Goal: Find specific page/section: Find specific page/section

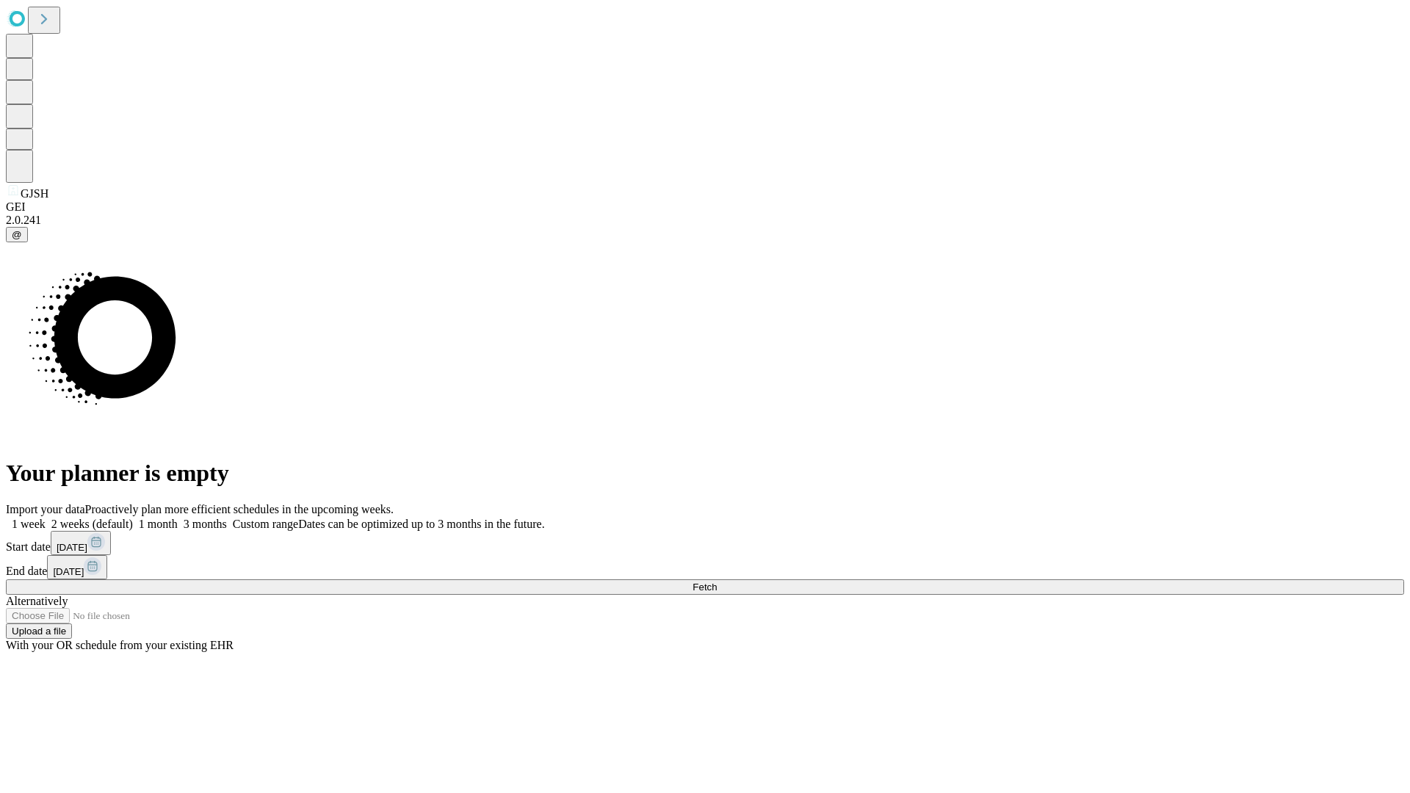
click at [717, 582] on span "Fetch" at bounding box center [705, 587] width 24 height 11
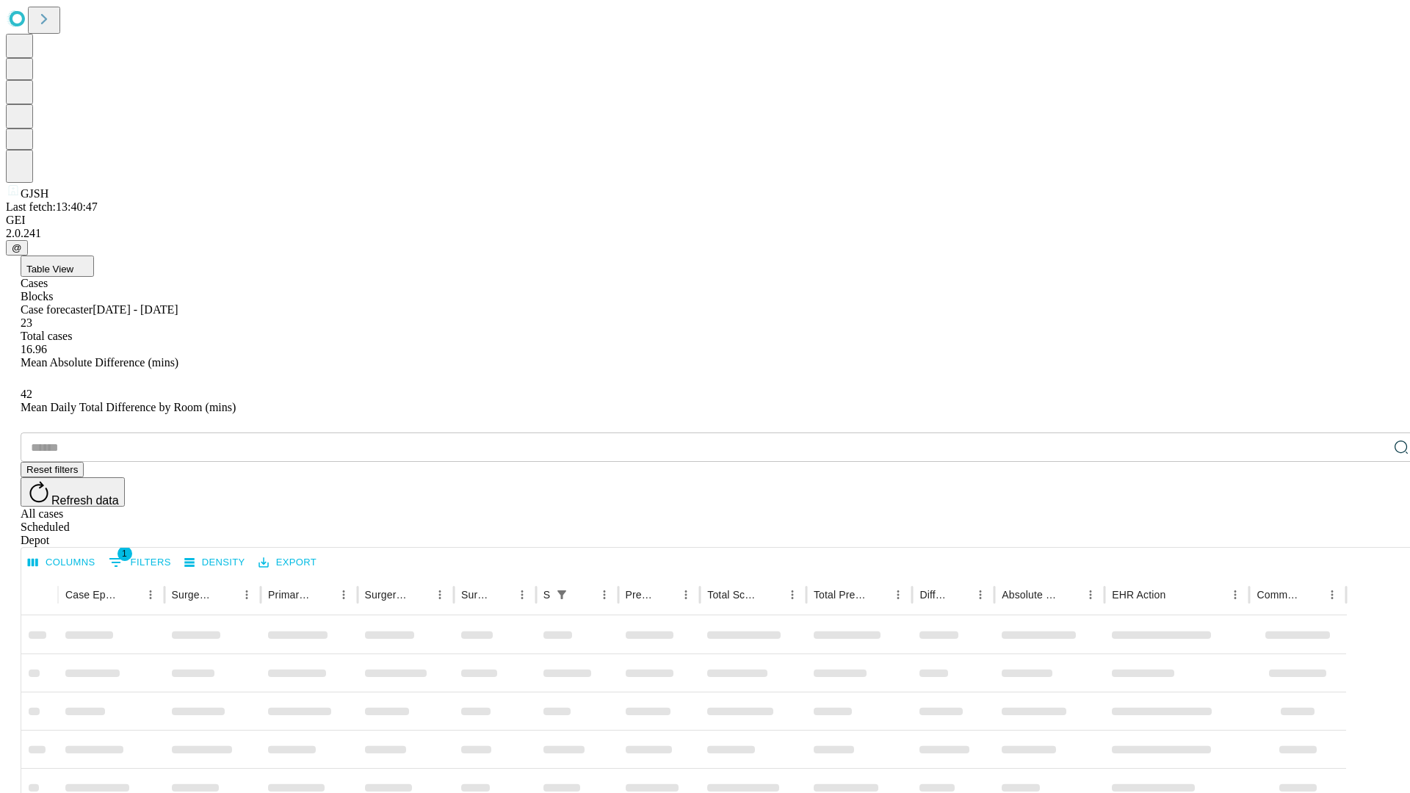
click at [1372, 534] on div "Depot" at bounding box center [720, 540] width 1398 height 13
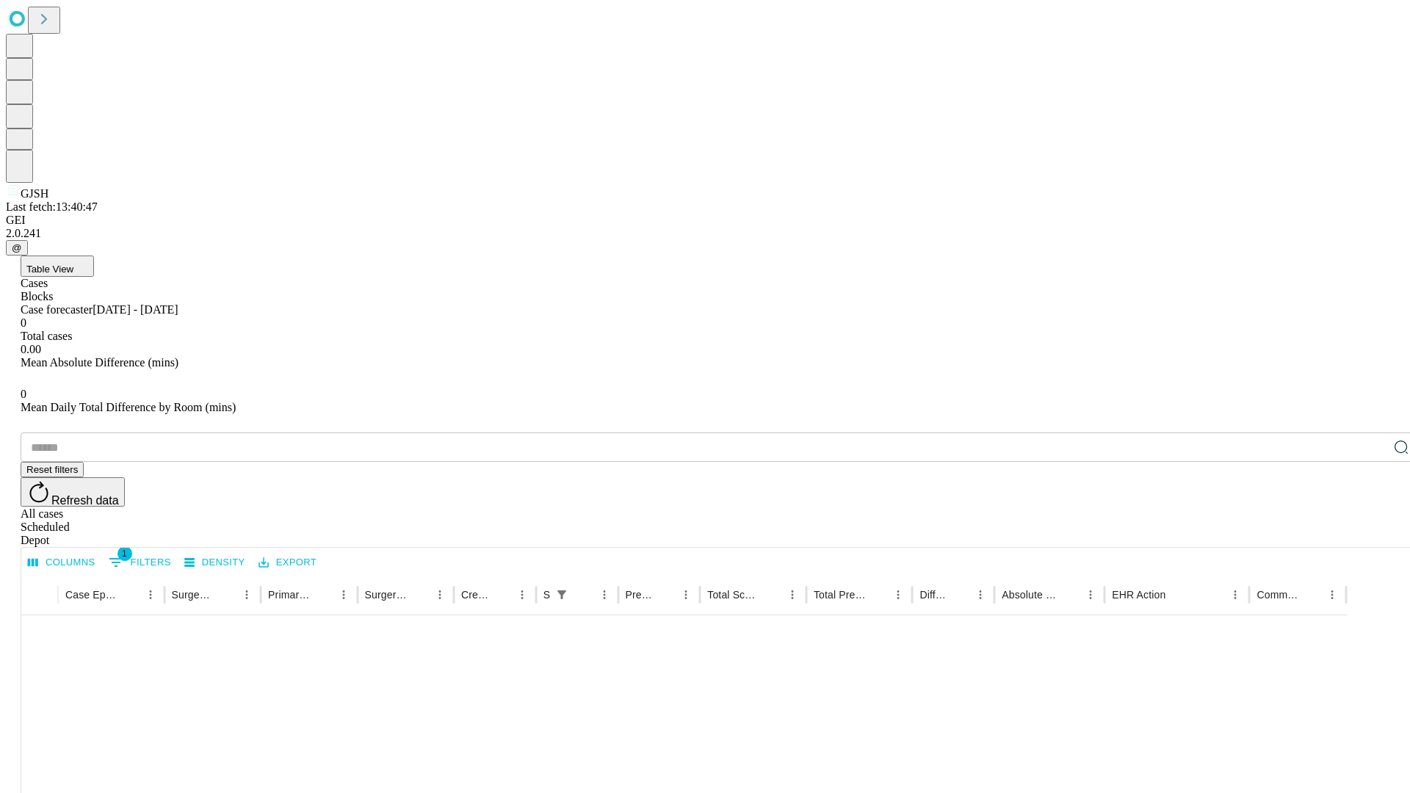
click at [1252, 507] on div "All cases" at bounding box center [720, 513] width 1398 height 13
